Goal: Check status: Check status

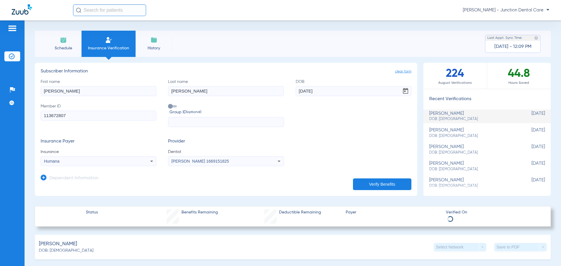
click at [64, 42] on img at bounding box center [63, 40] width 7 height 7
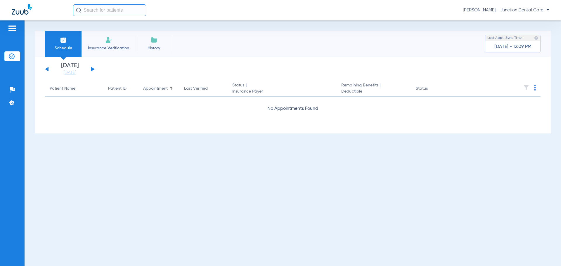
click at [91, 70] on button at bounding box center [93, 69] width 4 height 4
click at [92, 70] on button at bounding box center [93, 69] width 4 height 4
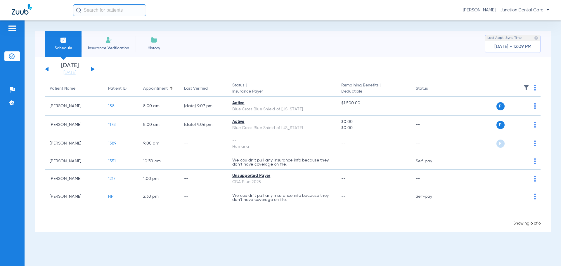
click at [92, 70] on button at bounding box center [93, 69] width 4 height 4
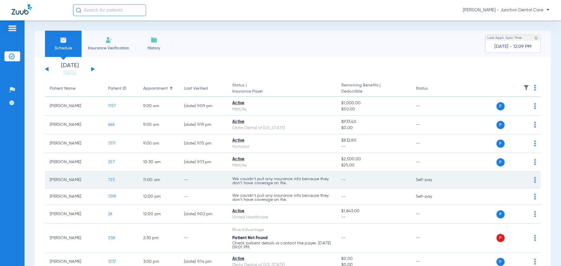
scroll to position [29, 0]
